Goal: Task Accomplishment & Management: Complete application form

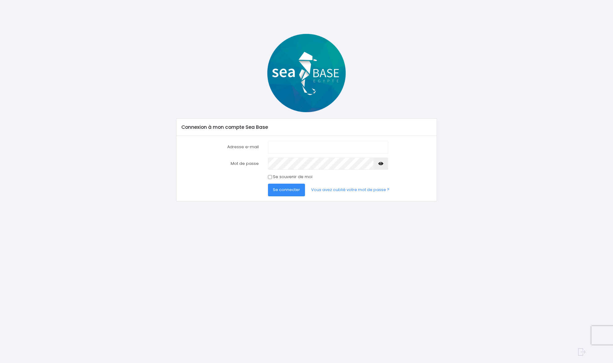
type input "valerie06.barrau@gmail.com"
click at [285, 189] on span "Se connecter" at bounding box center [286, 190] width 27 height 6
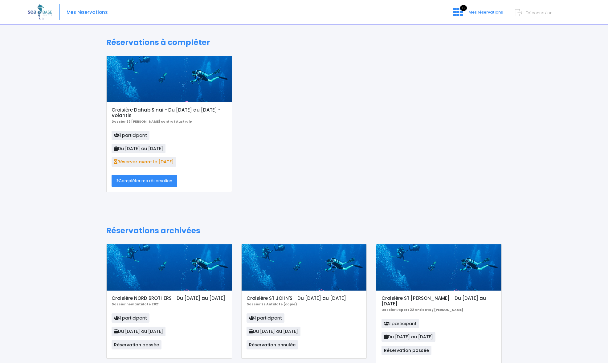
click at [158, 180] on link "Compléter ma réservation" at bounding box center [145, 181] width 66 height 12
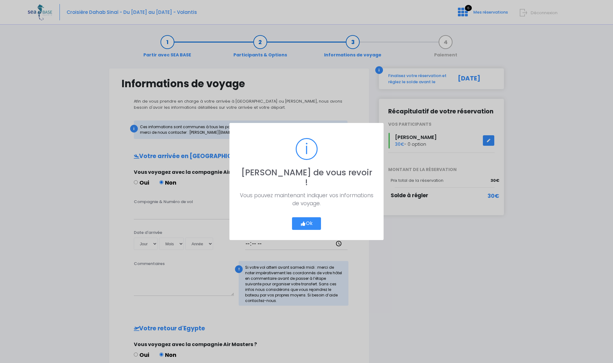
click at [306, 217] on button "Ok" at bounding box center [306, 223] width 29 height 13
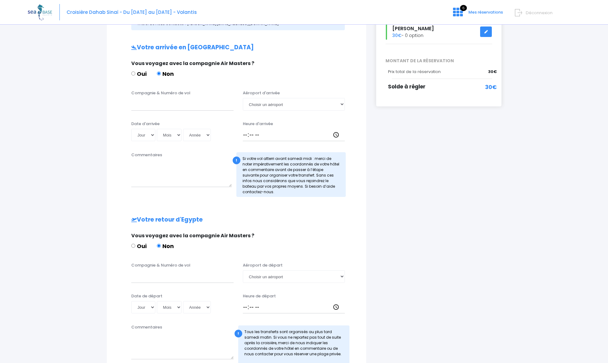
scroll to position [178, 0]
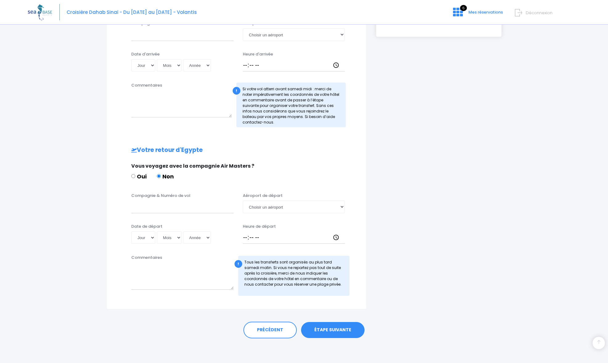
click at [331, 329] on link "ÉTAPE SUIVANTE" at bounding box center [333, 330] width 64 height 16
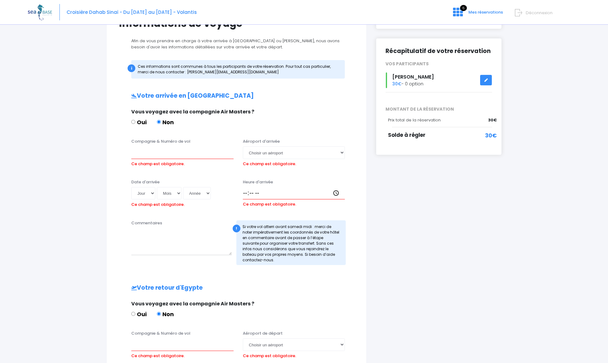
scroll to position [0, 0]
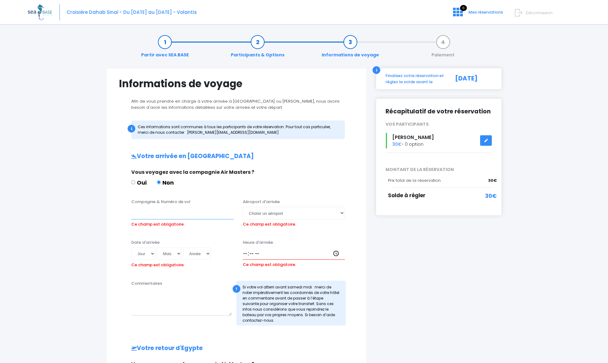
click at [151, 215] on input "Compagnie & Numéro de vol" at bounding box center [182, 213] width 102 height 12
click at [155, 212] on input "Compagnie & Numéro de vol" at bounding box center [182, 213] width 102 height 12
type input "TRANSAVIA TO8048"
click at [284, 213] on select "Choisir un aéroport Hurghada Marsa Alam" at bounding box center [294, 213] width 102 height 12
select select "Hurghada"
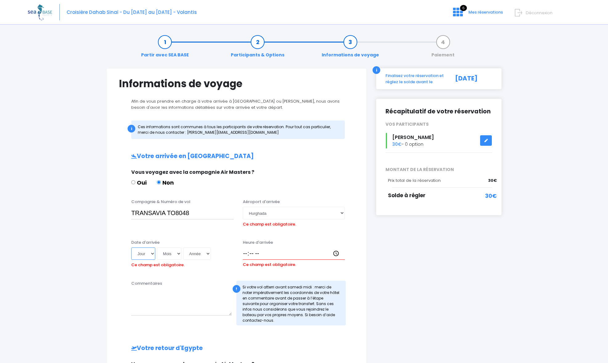
click at [153, 253] on div "Date d'arrivée Jour 01 02 03 04 05 06 07 08 09 10 11 12 13 14 15 16 17 18 19 20…" at bounding box center [183, 255] width 112 height 31
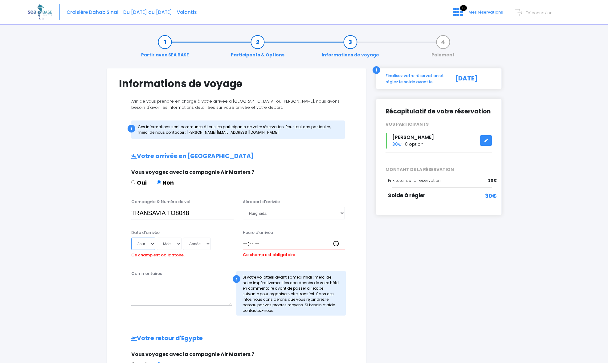
select select "11"
click at [178, 243] on select "Mois 01 02 03 04 05 06 07 08 09 10 11 12" at bounding box center [169, 244] width 25 height 12
select select "10"
click at [207, 243] on select "Année 2045 2044 2043 2042 2041 2040 2039 2038 2037 2036 2035 2034 2033 2032 203…" at bounding box center [197, 244] width 28 height 12
select select "2025"
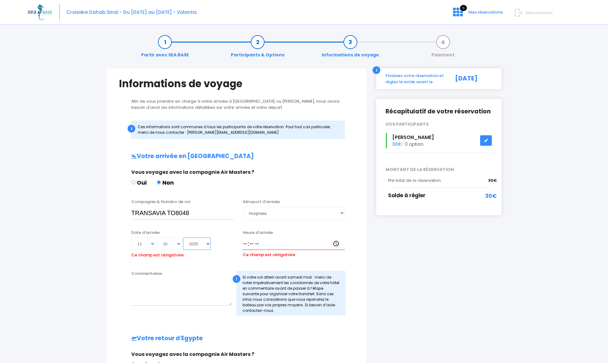
type input "2025-10-11"
click at [244, 245] on input "Heure d'arrivée" at bounding box center [294, 244] width 102 height 12
type input "13:45"
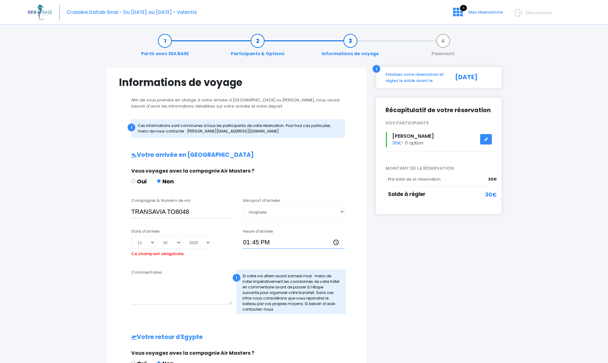
scroll to position [2, 0]
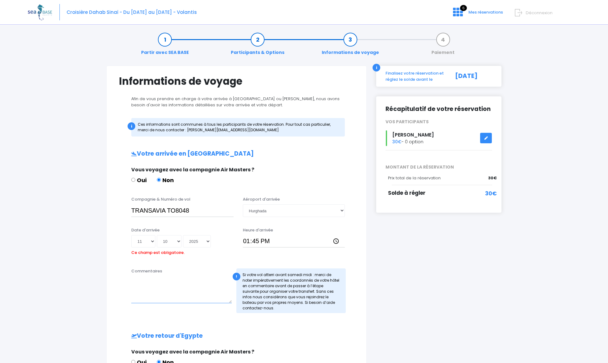
click at [163, 289] on textarea "Commentaires" at bounding box center [181, 289] width 100 height 27
click at [168, 211] on input "TRANSAVIA TO8048" at bounding box center [182, 210] width 102 height 12
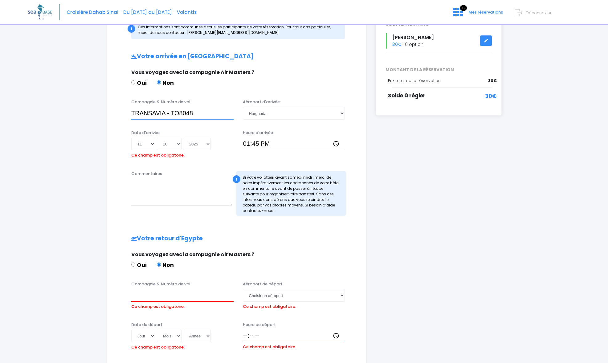
scroll to position [145, 0]
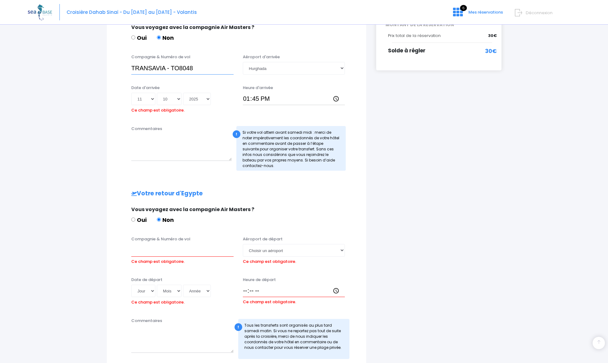
type input "TRANSAVIA - TO8048"
click at [153, 249] on input "Compagnie & Numéro de vol" at bounding box center [182, 250] width 102 height 12
type input "TRANSAVIA - TO8049"
click at [284, 251] on select "Choisir un aéroport Hurghada Marsa Alam" at bounding box center [294, 250] width 102 height 12
select select "Hurghada"
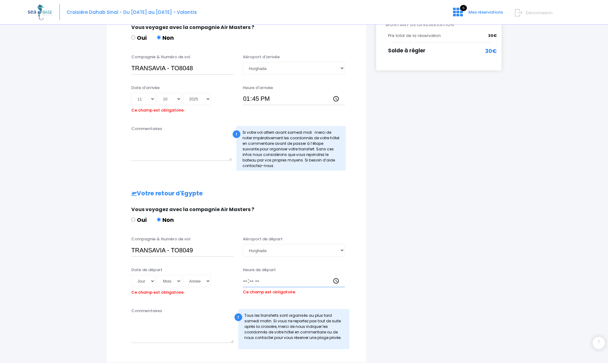
click at [245, 293] on div "Heure de départ Ce champ est obligatoire." at bounding box center [294, 282] width 112 height 31
type input "14:40"
click at [150, 280] on select "Jour 01 02 03 04 05 06 07 08 09 10 11 12 13 14 15 16 17 18 19 20 21 22 23 24 25…" at bounding box center [143, 281] width 24 height 12
select select "18"
click at [179, 281] on select "Mois 01 02 03 04 05 06 07 08 09 10 11 12" at bounding box center [169, 281] width 25 height 12
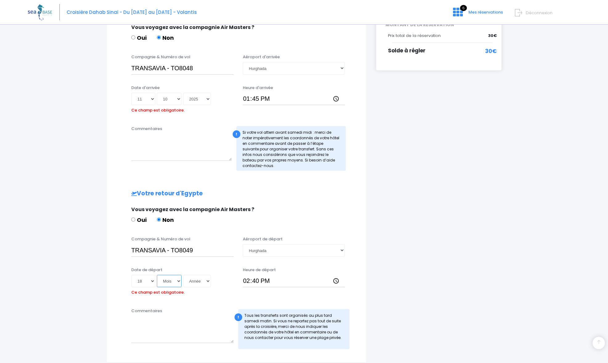
select select "10"
click at [197, 281] on select "Année 2045 2044 2043 2042 2041 2040 2039 2038 2037 2036 2035 2034 2033 2032 203…" at bounding box center [197, 281] width 28 height 12
select select "2025"
type input "2025-10-18"
click at [194, 322] on textarea "Commentaires" at bounding box center [182, 329] width 102 height 27
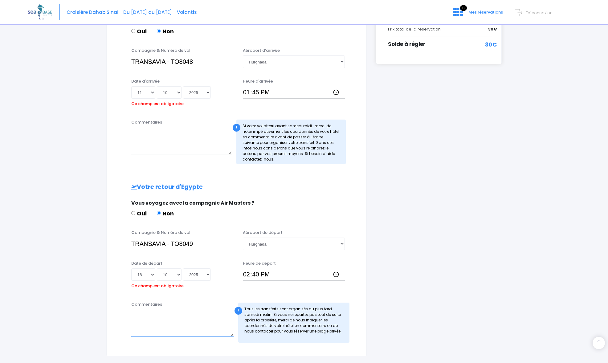
scroll to position [198, 0]
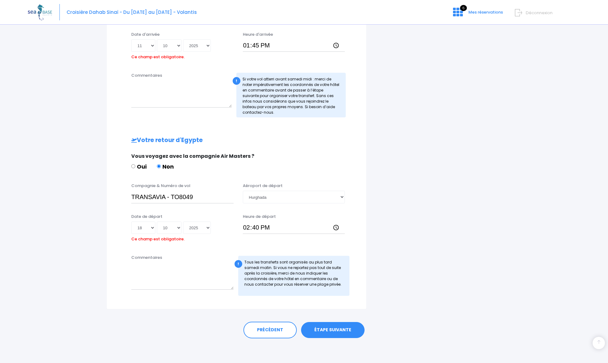
click at [338, 329] on link "ÉTAPE SUIVANTE" at bounding box center [333, 330] width 64 height 16
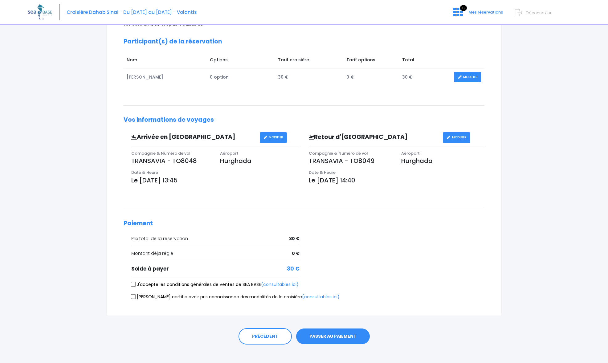
scroll to position [95, 0]
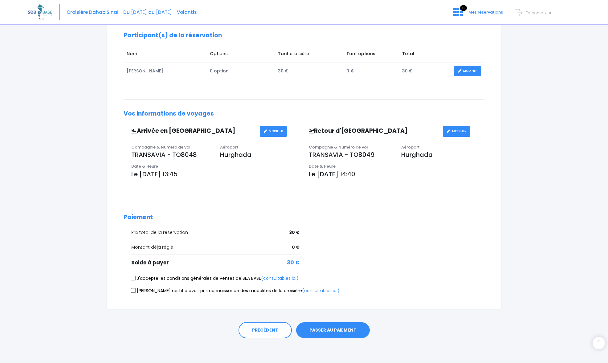
click at [132, 278] on input "J'accepte les conditions générales de ventes de SEA BASE (consultables ici)" at bounding box center [133, 278] width 5 height 5
checkbox input "true"
click at [133, 290] on input "Je certifie avoir pris connaissance des modalités de la croisière (consultables…" at bounding box center [133, 290] width 5 height 5
checkbox input "true"
click at [347, 330] on button "PASSER AU PAIEMENT" at bounding box center [333, 330] width 74 height 16
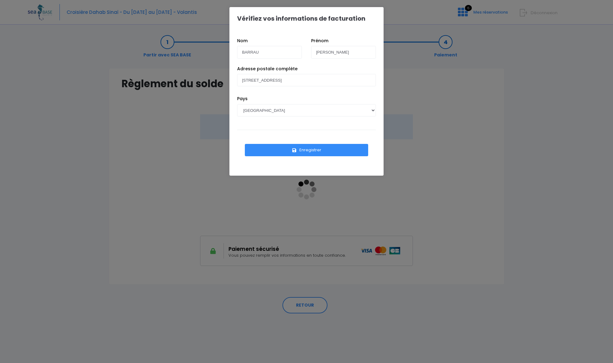
click at [311, 150] on button "Enregistrer" at bounding box center [306, 150] width 123 height 12
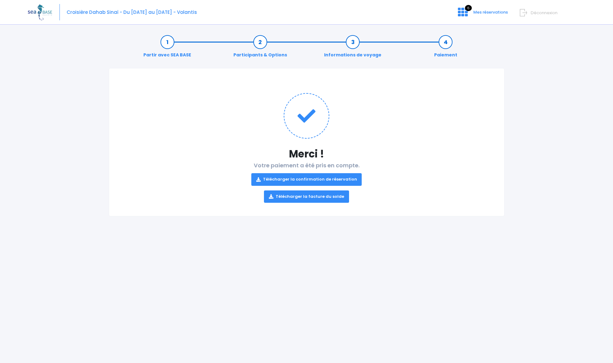
click at [331, 179] on link "Télécharger la confirmation de réservation" at bounding box center [306, 179] width 111 height 12
click at [411, 280] on div "Partir avec SEA BASE Participants & Options Informations de voyage Paiement Mer…" at bounding box center [306, 196] width 557 height 334
click at [462, 10] on icon at bounding box center [463, 12] width 10 height 10
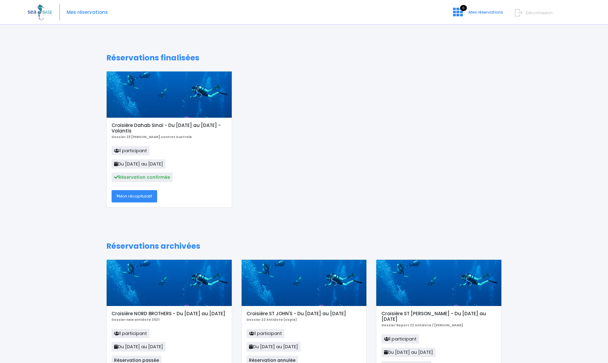
click at [135, 195] on link "Mon récapitulatif" at bounding box center [135, 196] width 46 height 12
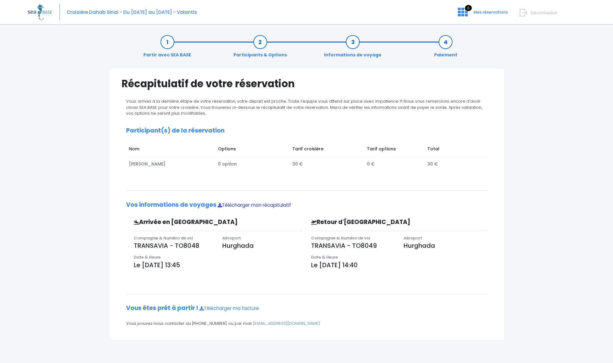
click at [274, 205] on link "Télécharger mon récapitulatif" at bounding box center [254, 205] width 73 height 6
click at [261, 42] on link "Participants & Options" at bounding box center [260, 48] width 60 height 19
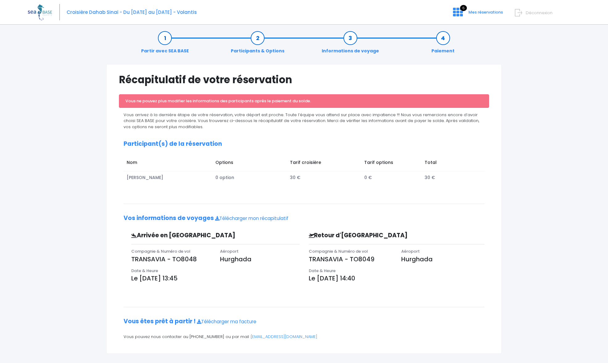
scroll to position [10, 0]
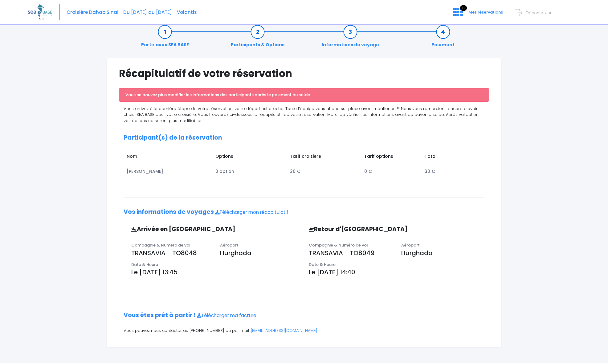
click at [513, 138] on div "Partir avec SEA BASE Participants & Options Informations de voyage Paiement Réc…" at bounding box center [304, 190] width 553 height 345
click at [350, 33] on link "Informations de voyage" at bounding box center [351, 38] width 64 height 19
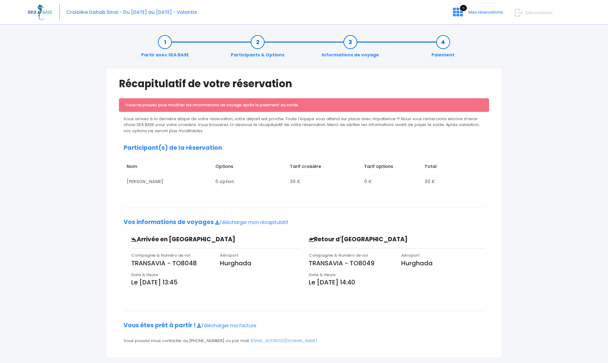
click at [41, 11] on img at bounding box center [40, 12] width 24 height 16
click at [38, 11] on img at bounding box center [40, 12] width 24 height 16
click at [496, 13] on span "Mes réservations" at bounding box center [486, 12] width 35 height 6
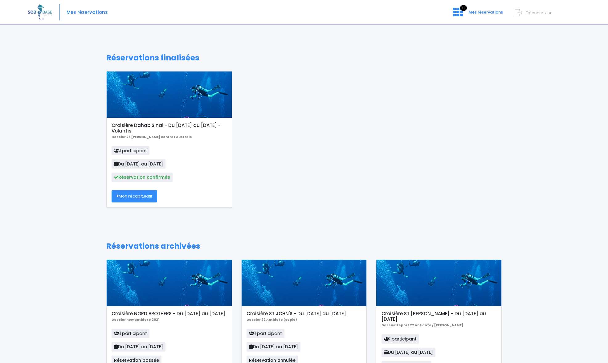
click at [34, 11] on img at bounding box center [40, 12] width 24 height 16
click at [42, 12] on img at bounding box center [40, 12] width 24 height 16
